Goal: Find specific page/section: Find specific page/section

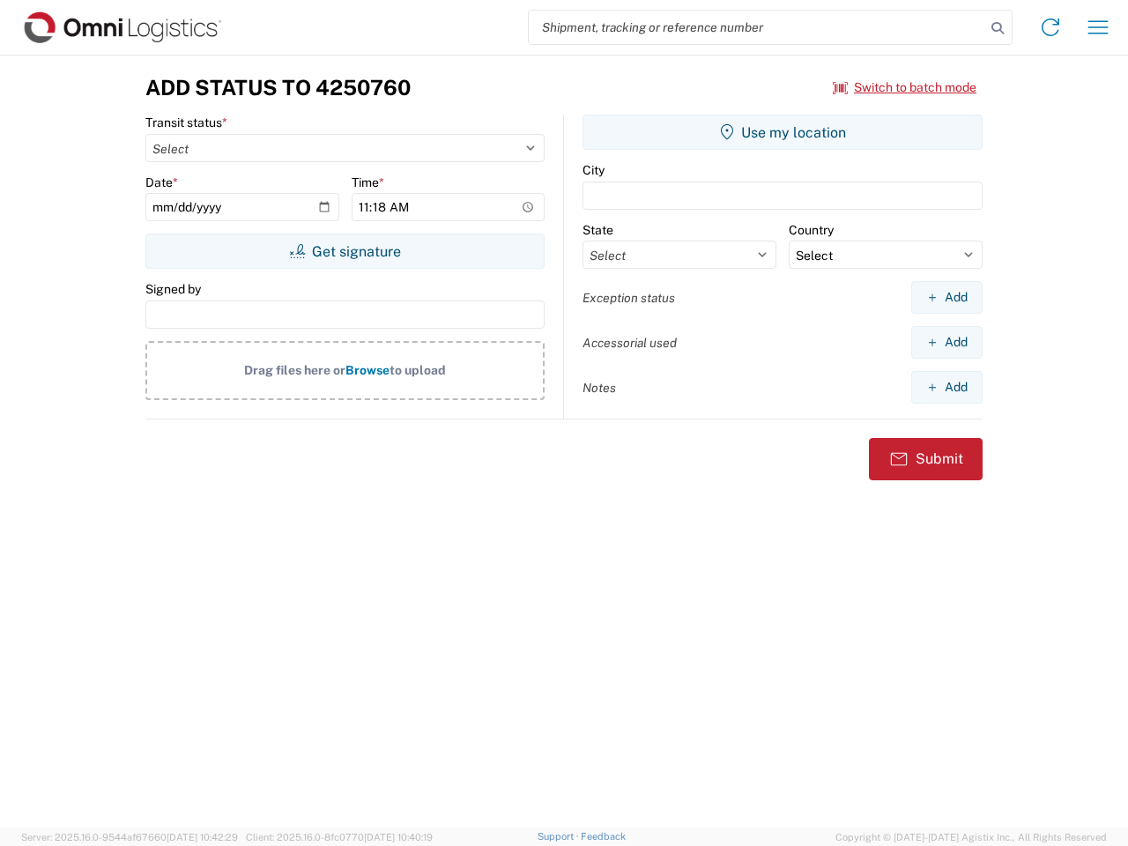
click at [757, 27] on input "search" at bounding box center [757, 27] width 457 height 33
click at [998, 28] on icon at bounding box center [997, 28] width 25 height 25
click at [1050, 27] on icon at bounding box center [1050, 27] width 28 height 28
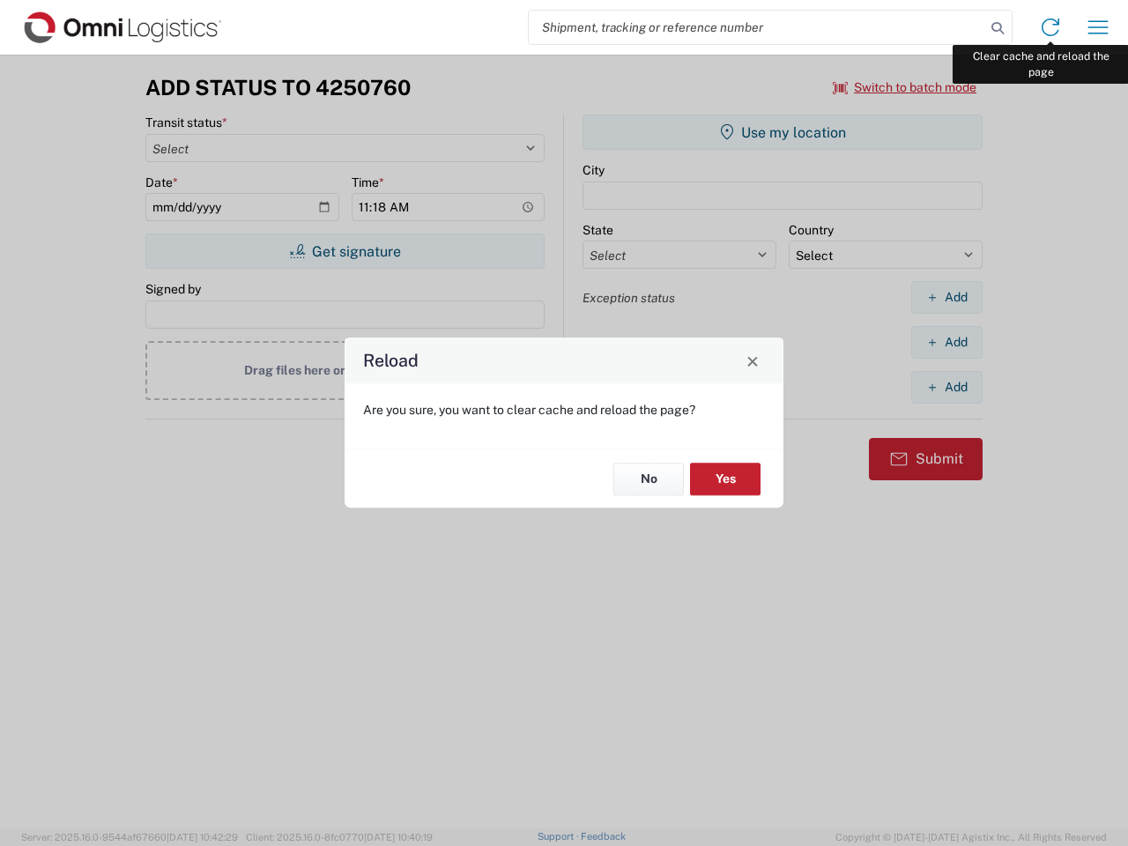
click at [1098, 27] on div "Reload Are you sure, you want to clear cache and reload the page? No Yes" at bounding box center [564, 423] width 1128 height 846
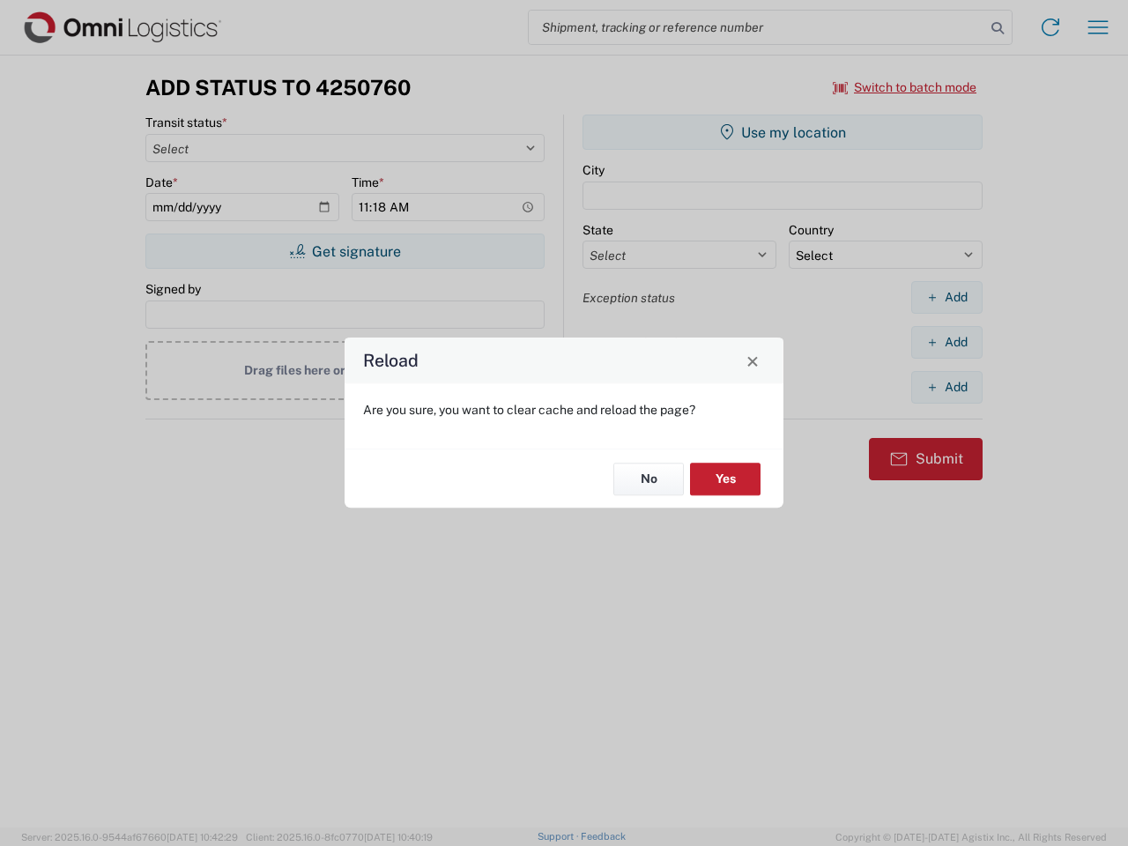
click at [905, 87] on div "Reload Are you sure, you want to clear cache and reload the page? No Yes" at bounding box center [564, 423] width 1128 height 846
click at [345, 251] on div "Reload Are you sure, you want to clear cache and reload the page? No Yes" at bounding box center [564, 423] width 1128 height 846
click at [783, 132] on div "Reload Are you sure, you want to clear cache and reload the page? No Yes" at bounding box center [564, 423] width 1128 height 846
click at [946, 297] on div "Reload Are you sure, you want to clear cache and reload the page? No Yes" at bounding box center [564, 423] width 1128 height 846
click at [946, 342] on div "Reload Are you sure, you want to clear cache and reload the page? No Yes" at bounding box center [564, 423] width 1128 height 846
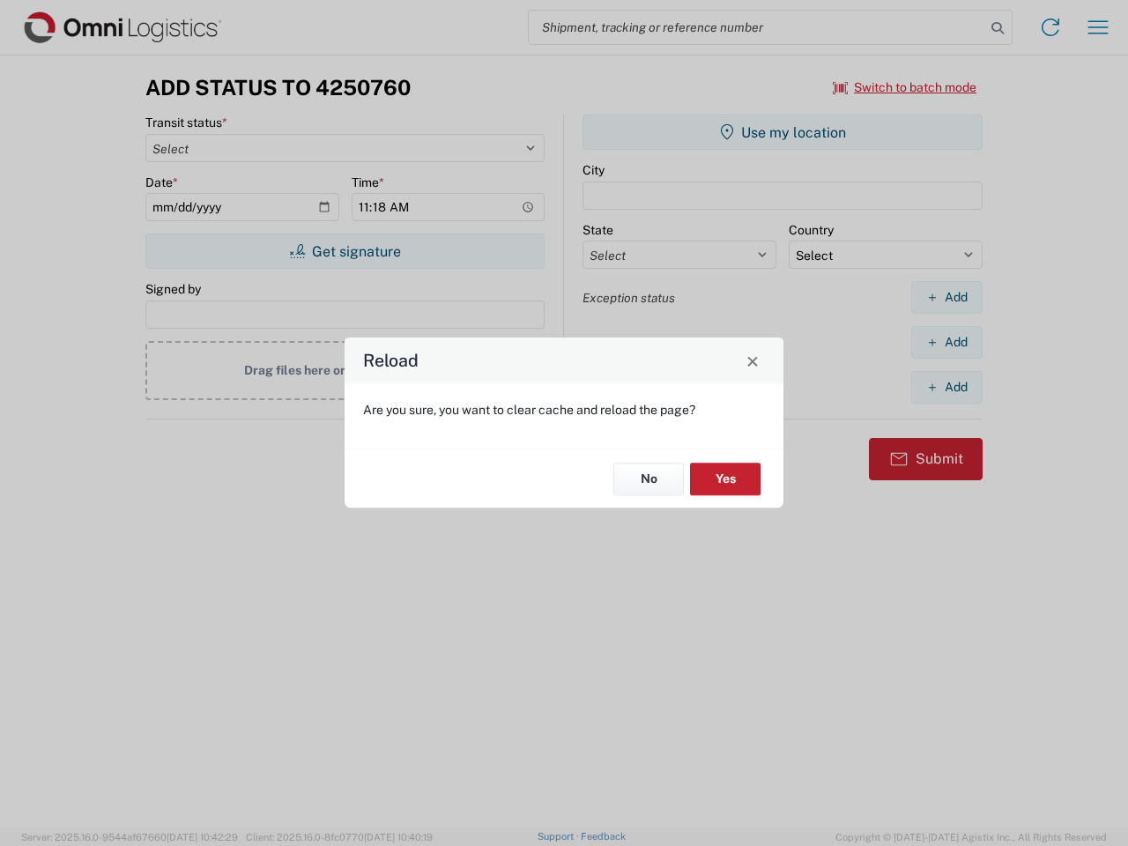
click at [946, 387] on div "Reload Are you sure, you want to clear cache and reload the page? No Yes" at bounding box center [564, 423] width 1128 height 846
